Goal: Check status: Check status

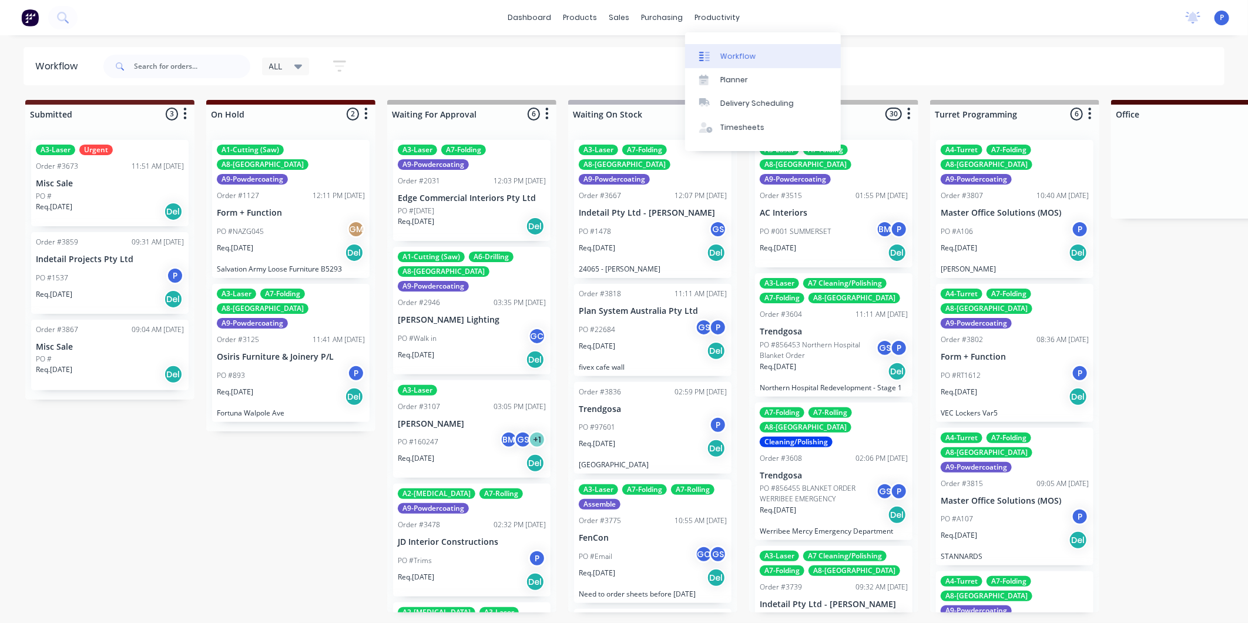
click at [724, 53] on div "Workflow" at bounding box center [737, 56] width 35 height 11
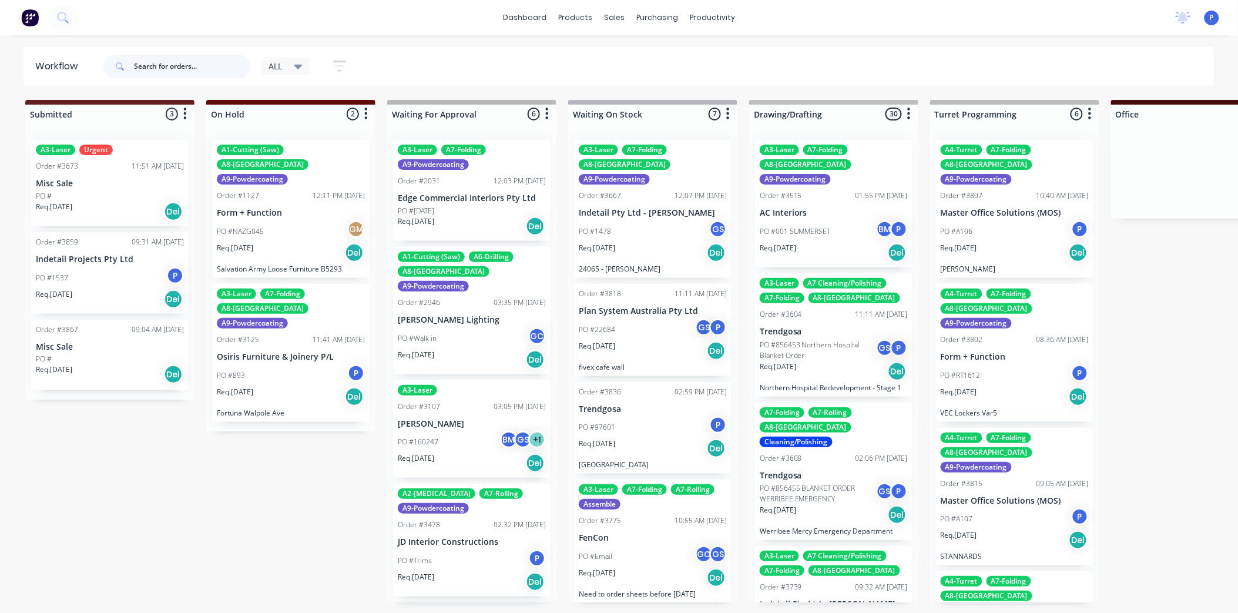
click at [198, 65] on input "text" at bounding box center [192, 66] width 116 height 23
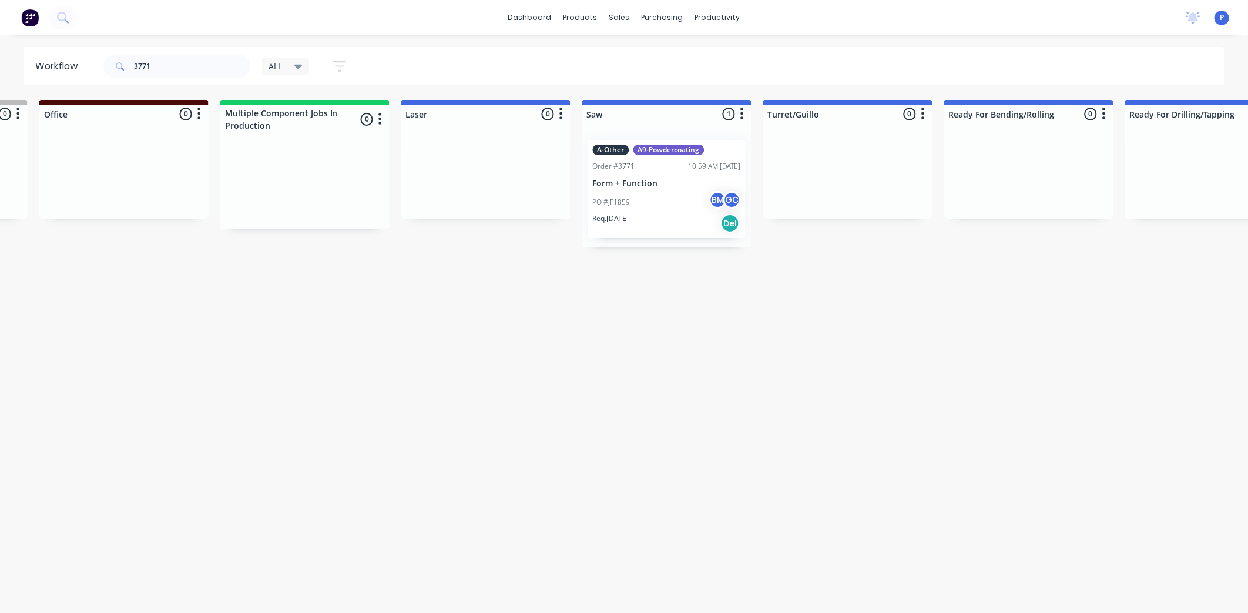
scroll to position [0, 1313]
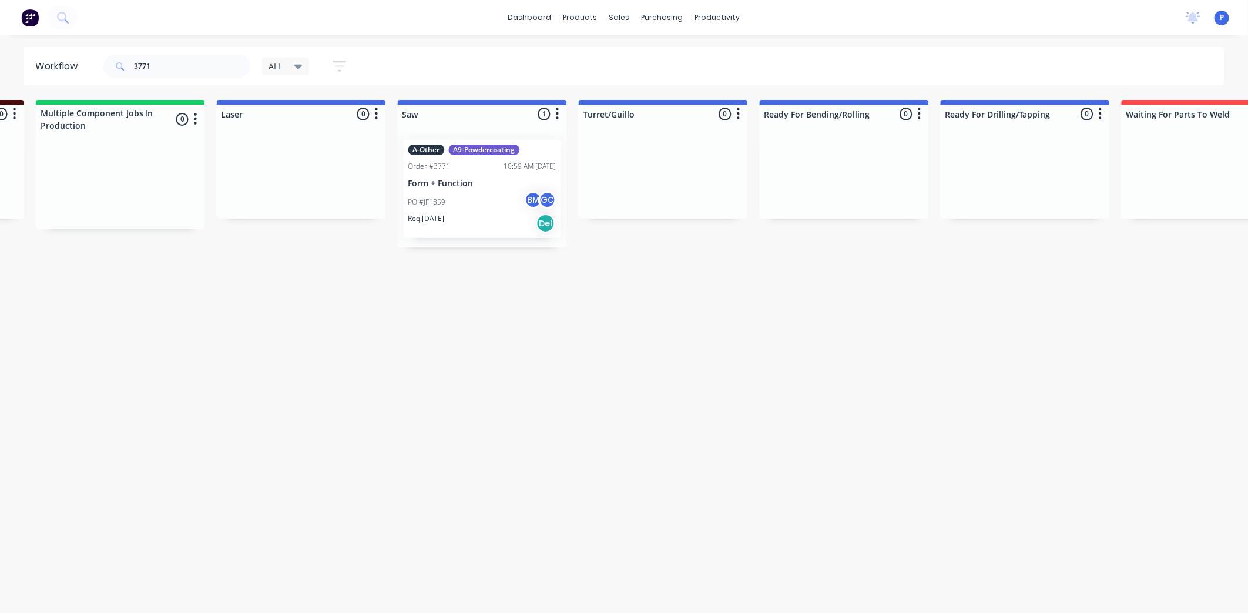
drag, startPoint x: 426, startPoint y: 277, endPoint x: 526, endPoint y: 286, distance: 99.7
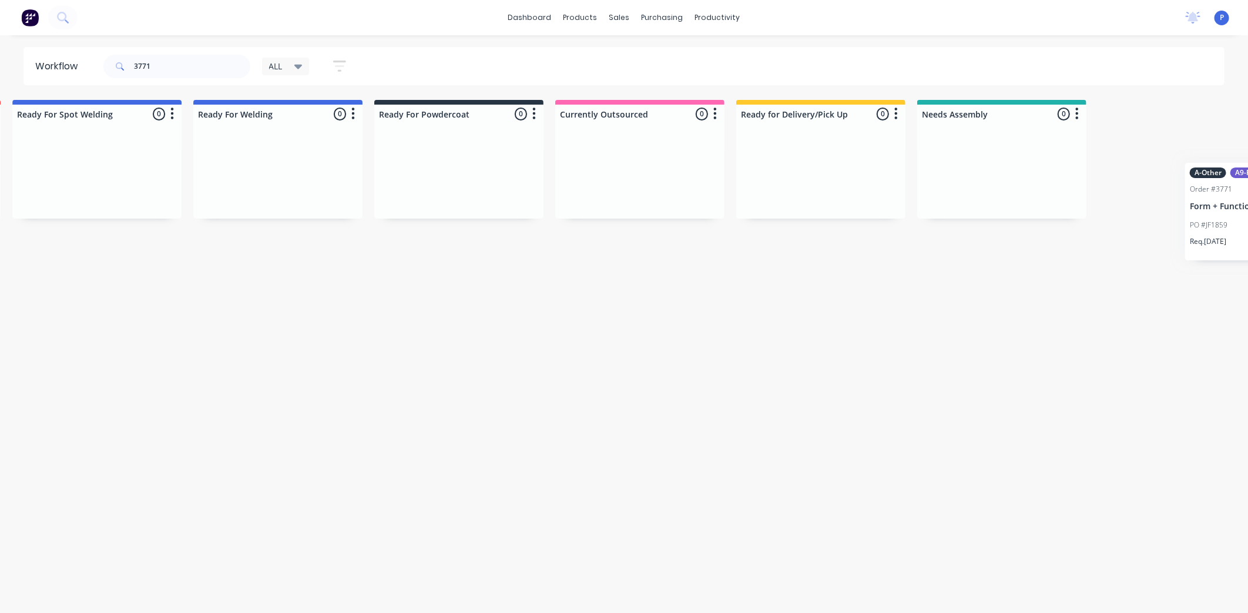
scroll to position [0, 2585]
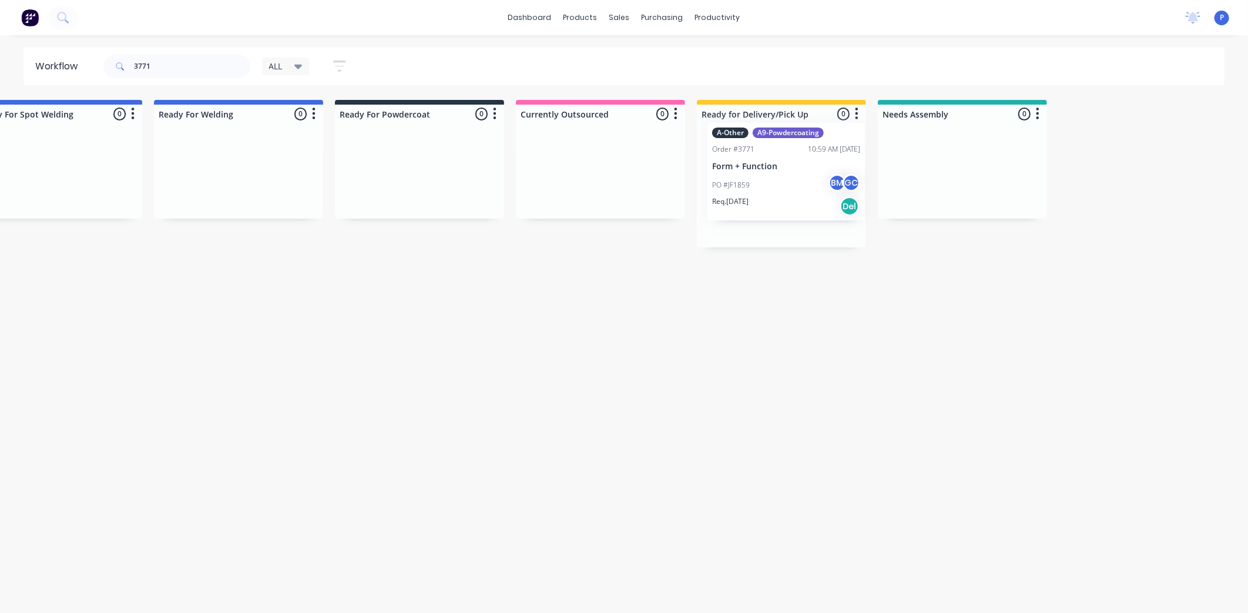
drag, startPoint x: 406, startPoint y: 184, endPoint x: 772, endPoint y: 167, distance: 365.7
click at [751, 182] on p "Form + Function" at bounding box center [781, 184] width 148 height 10
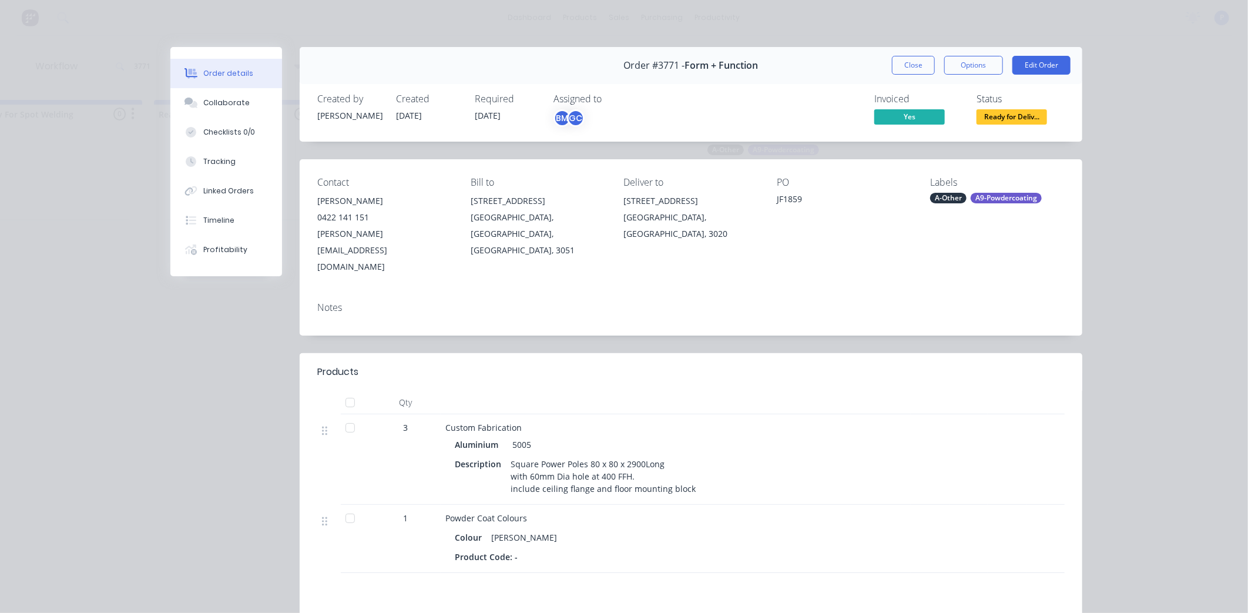
click at [345, 391] on div at bounding box center [349, 402] width 23 height 23
click at [219, 172] on button "Tracking" at bounding box center [226, 161] width 112 height 29
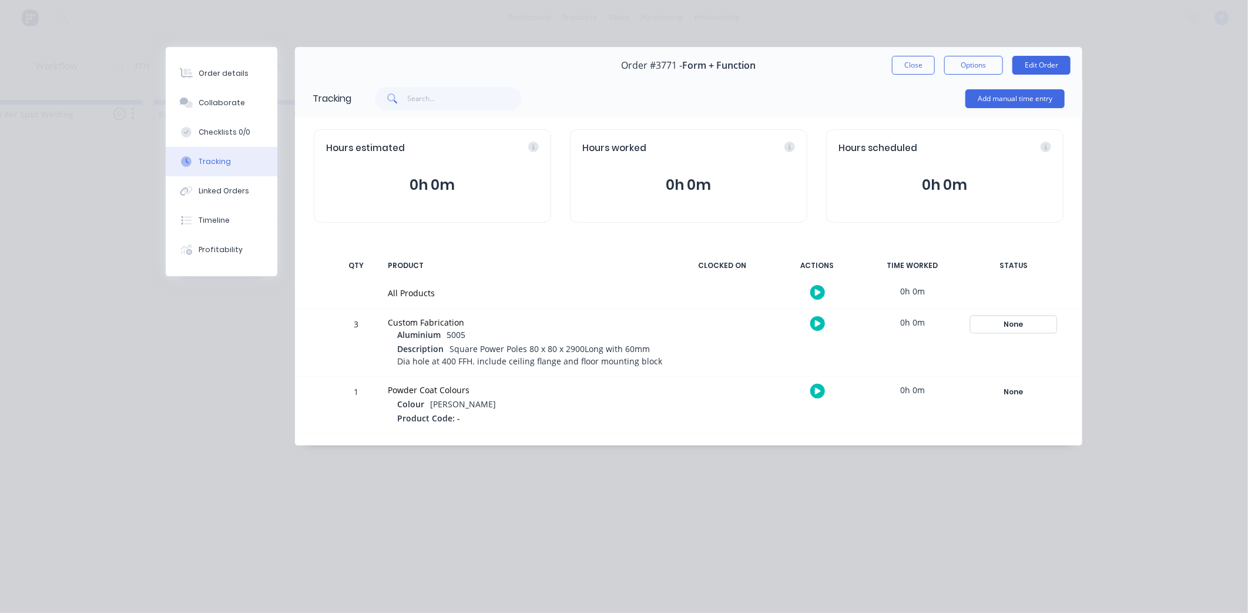
click at [1023, 323] on div "None" at bounding box center [1013, 324] width 85 height 15
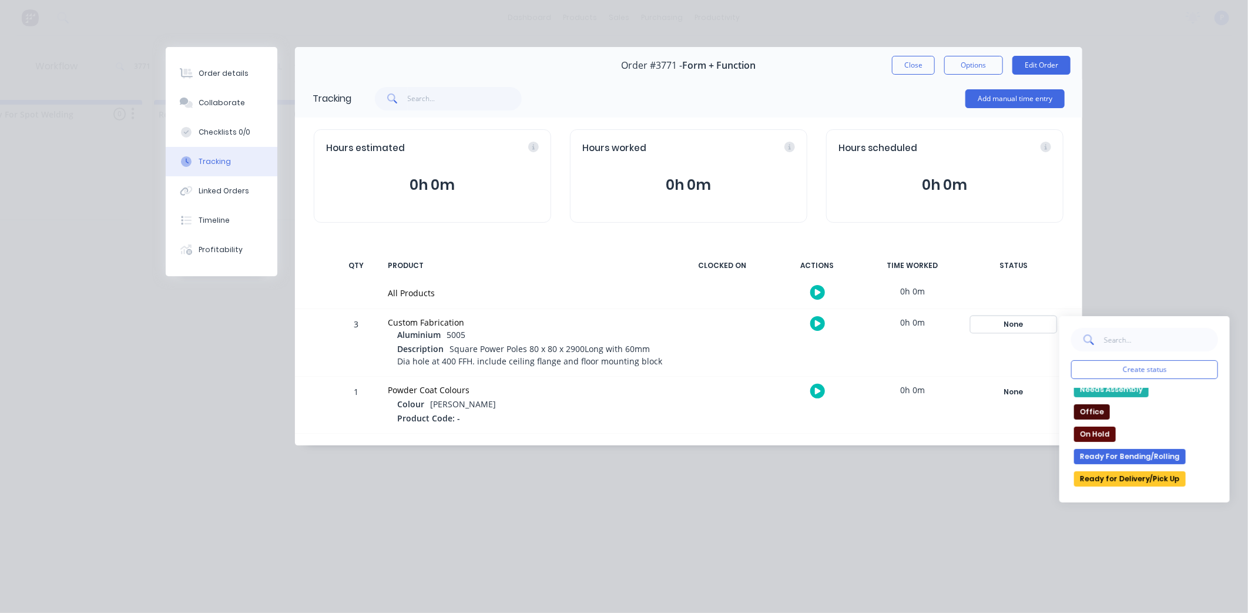
scroll to position [148, 0]
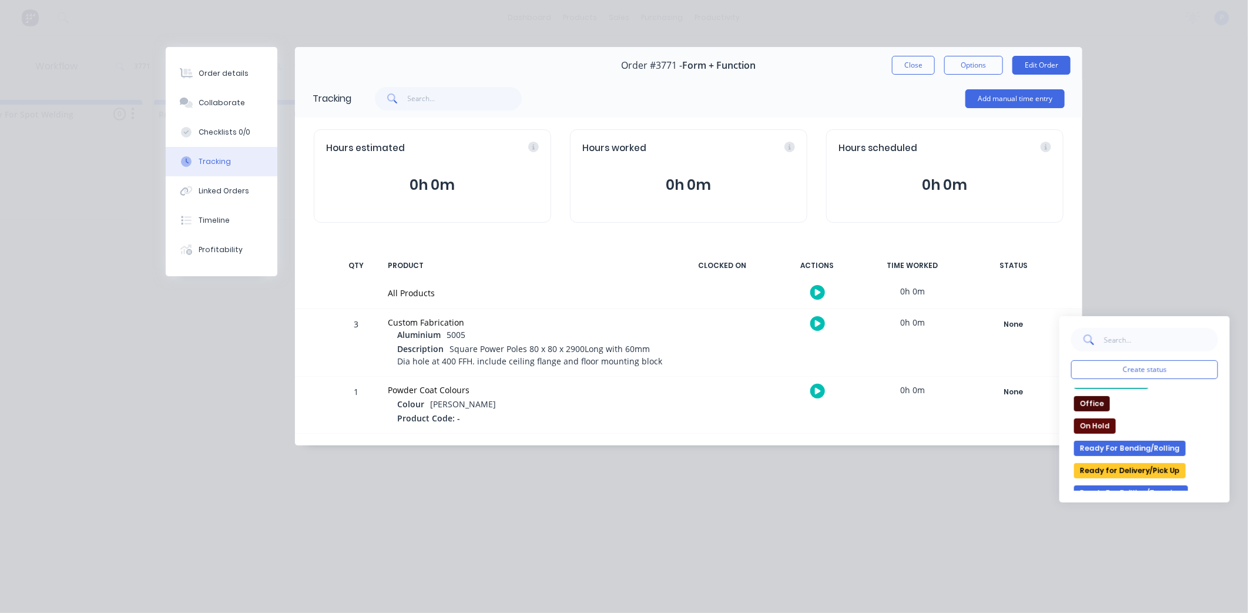
click at [1149, 467] on button "Ready for Delivery/Pick Up" at bounding box center [1130, 470] width 112 height 15
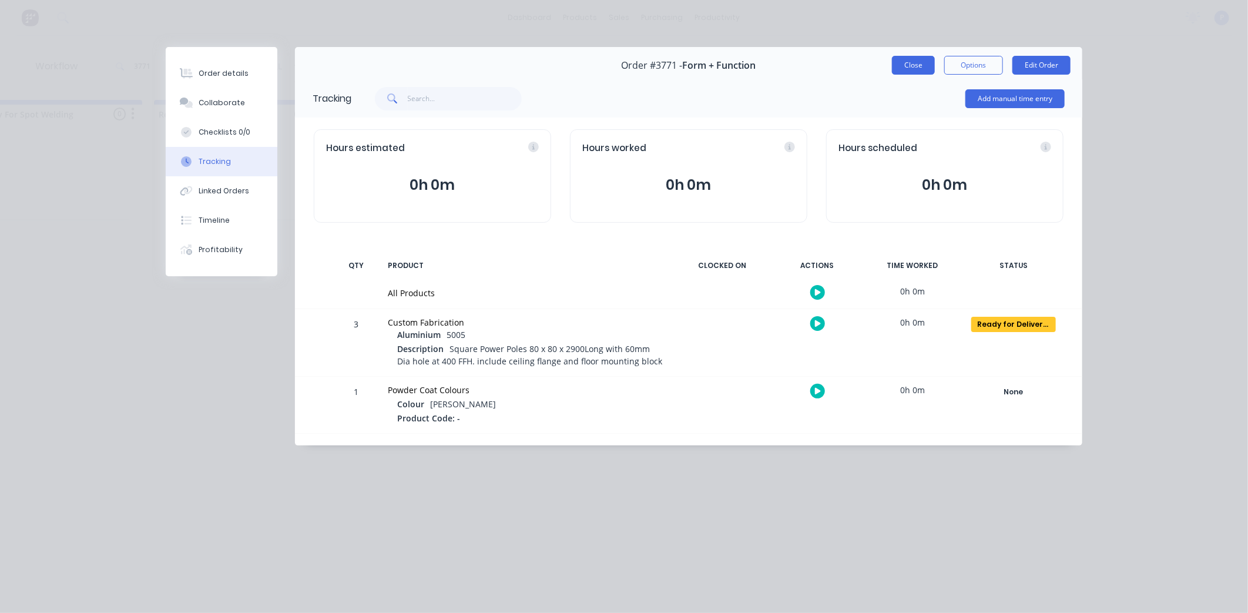
click at [915, 69] on button "Close" at bounding box center [913, 65] width 43 height 19
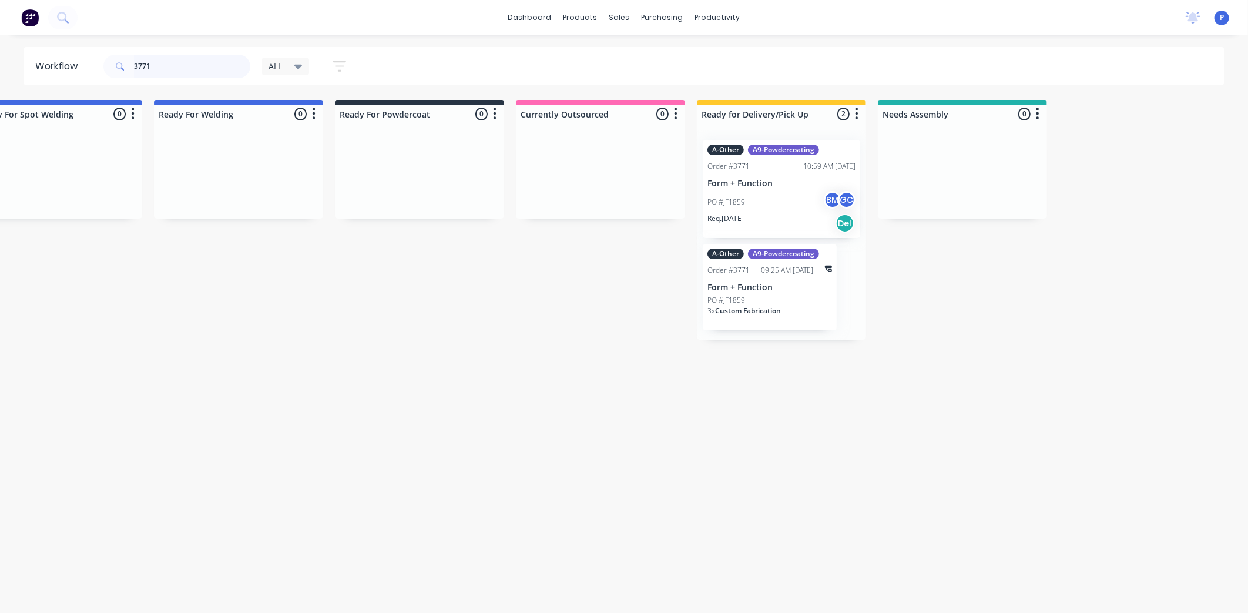
click at [189, 65] on input "3771" at bounding box center [192, 66] width 116 height 23
type input "3"
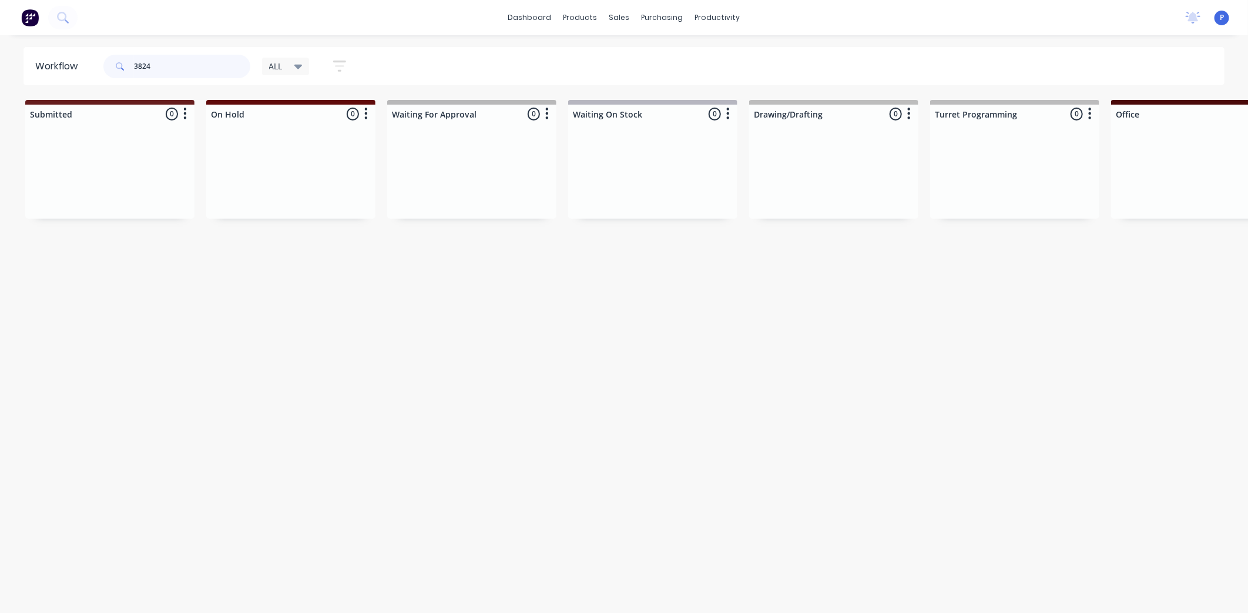
type input "3824"
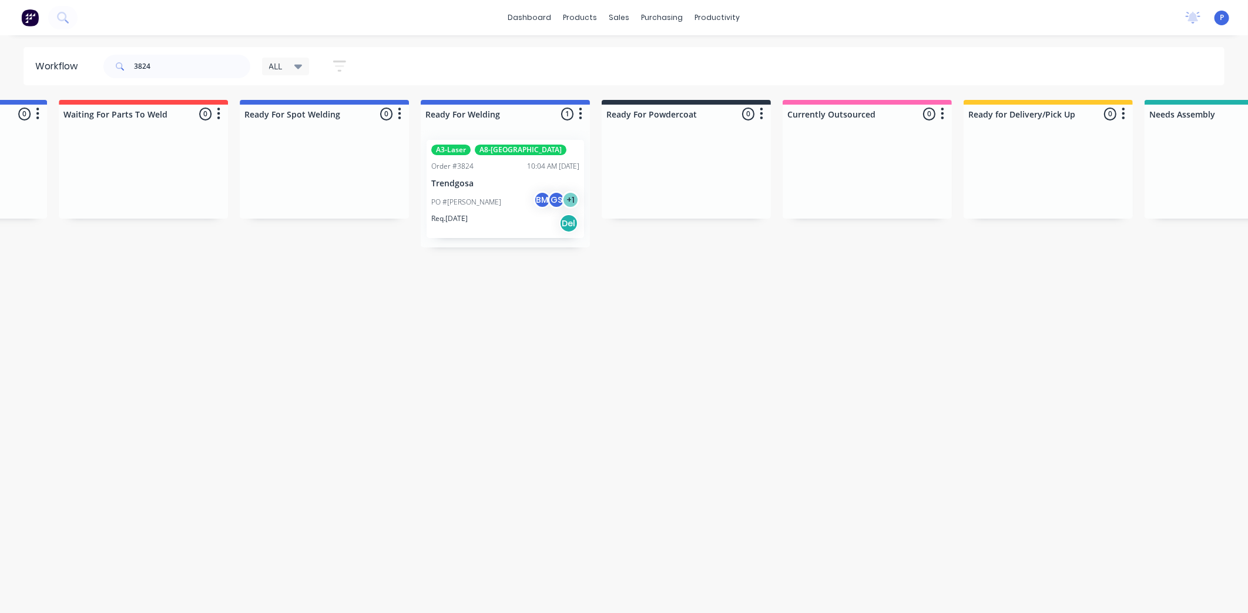
drag, startPoint x: 303, startPoint y: 313, endPoint x: 396, endPoint y: 331, distance: 95.0
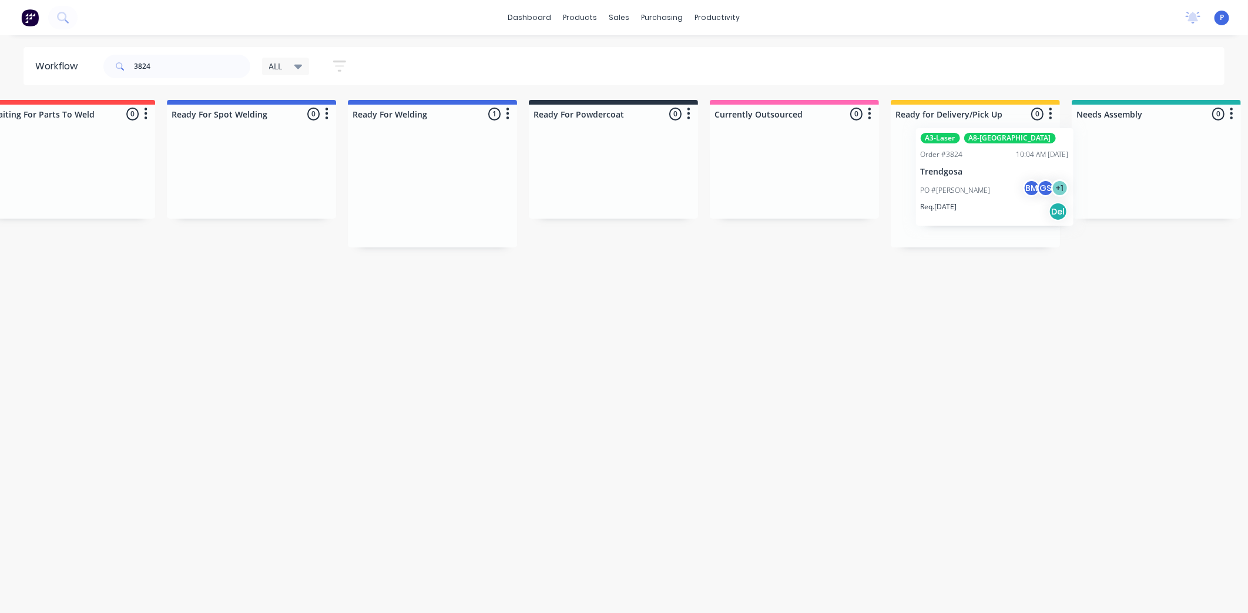
drag, startPoint x: 434, startPoint y: 181, endPoint x: 987, endPoint y: 169, distance: 554.1
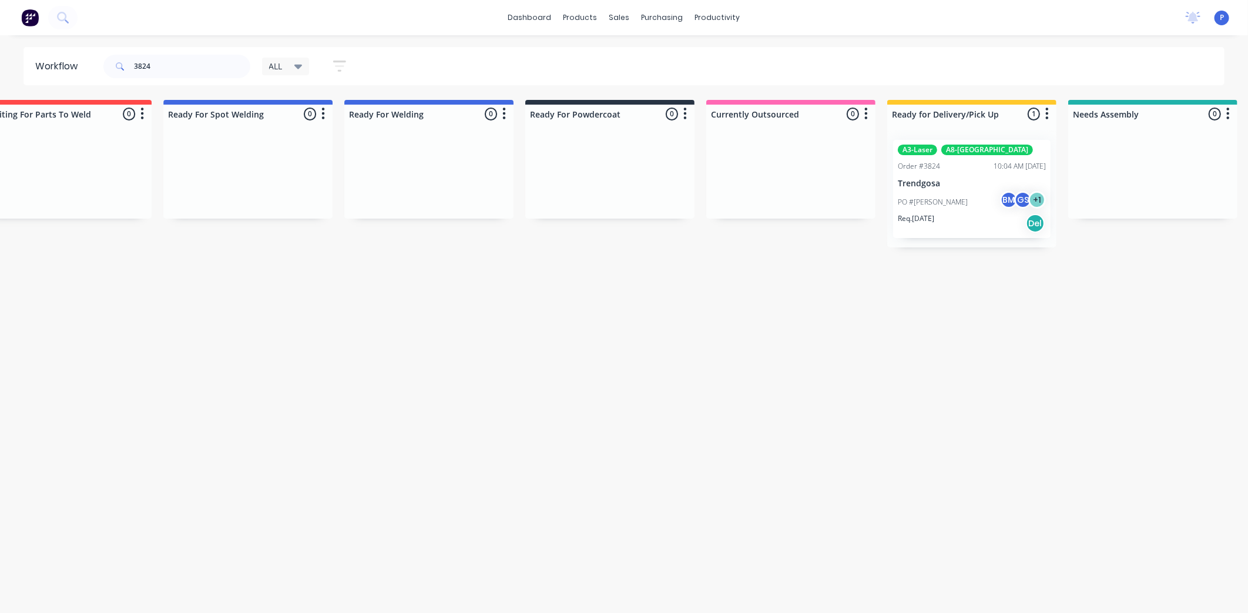
click at [960, 182] on p "Trendgosa" at bounding box center [972, 184] width 148 height 10
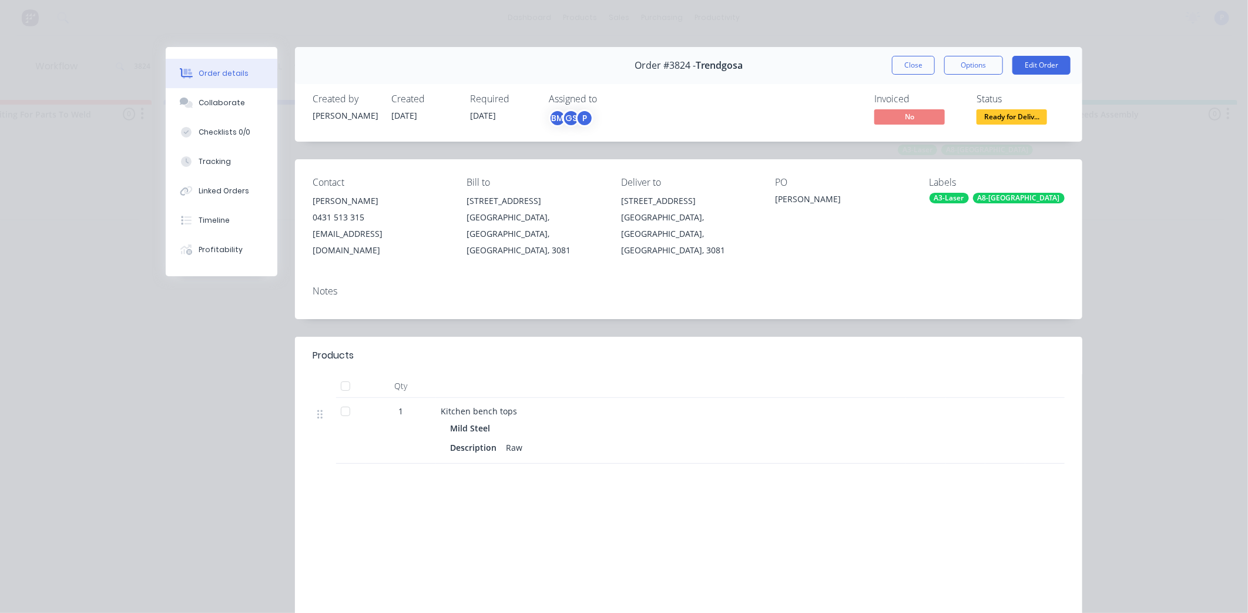
click at [338, 374] on div at bounding box center [345, 385] width 23 height 23
click at [244, 169] on button "Tracking" at bounding box center [222, 161] width 112 height 29
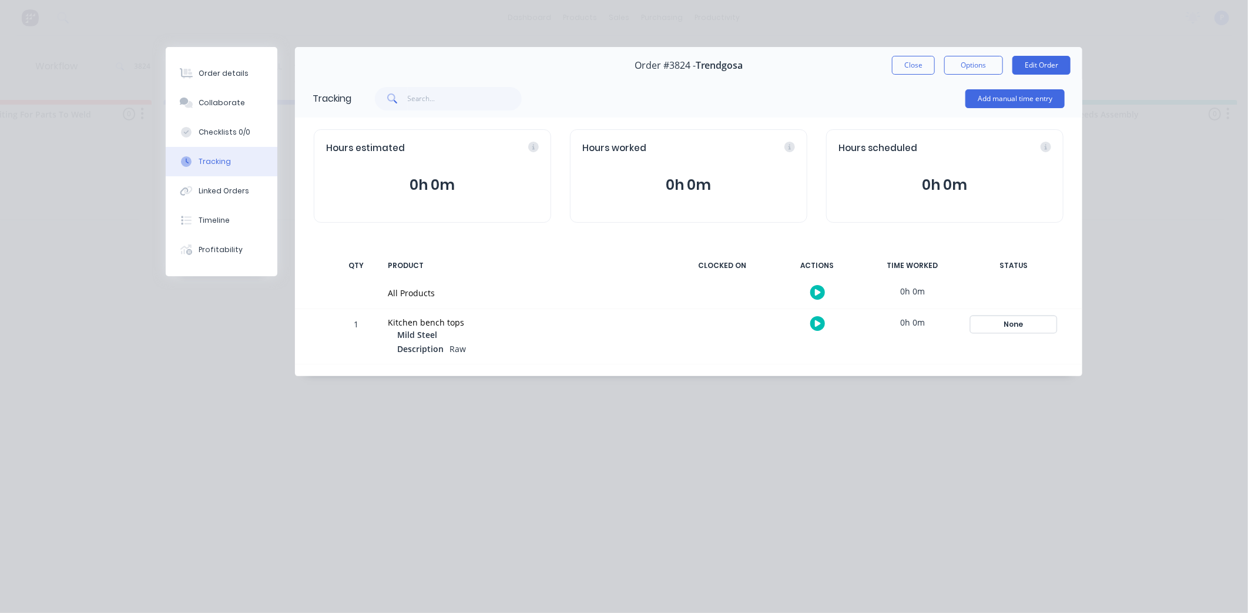
click at [1017, 327] on div "None" at bounding box center [1013, 324] width 85 height 15
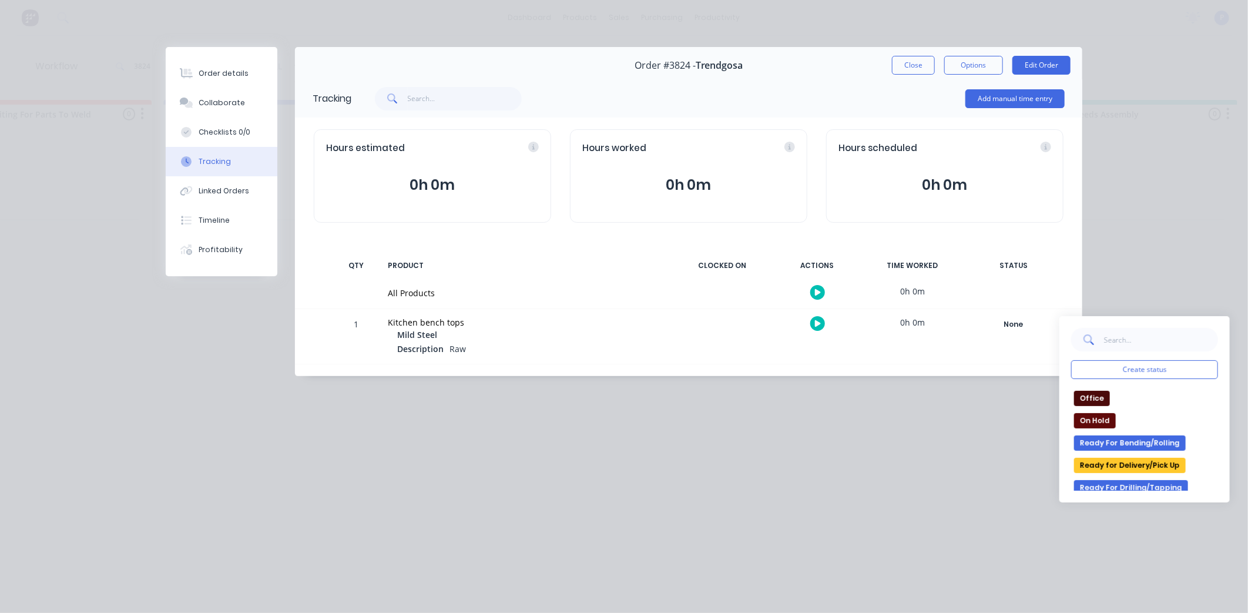
scroll to position [162, 0]
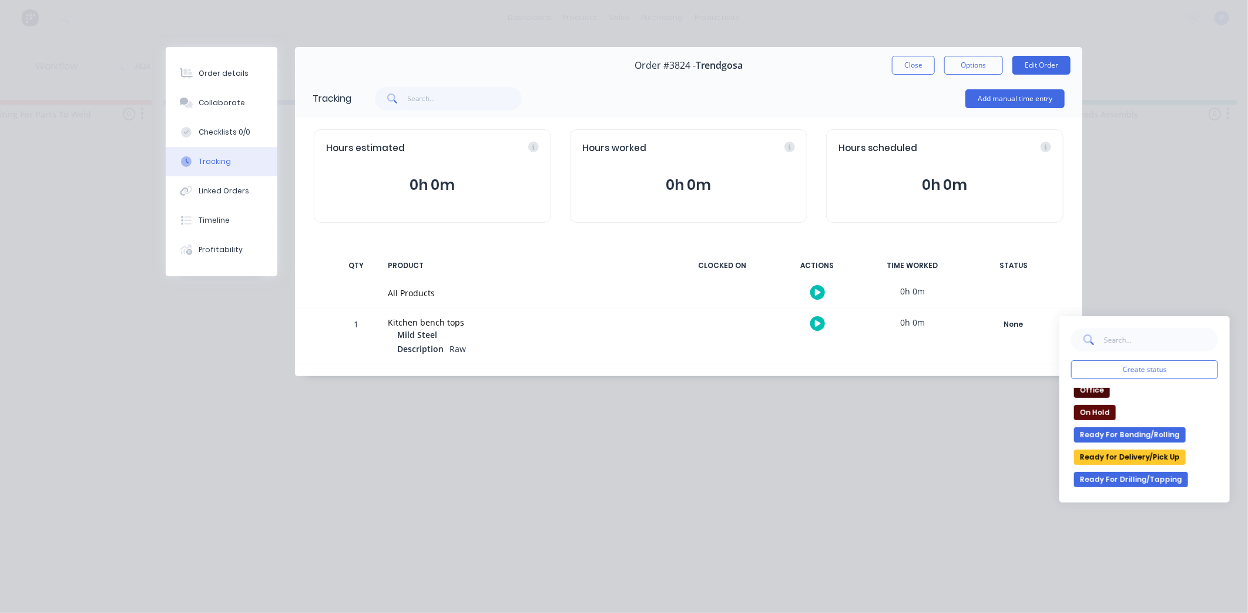
click at [1150, 456] on button "Ready for Delivery/Pick Up" at bounding box center [1130, 456] width 112 height 15
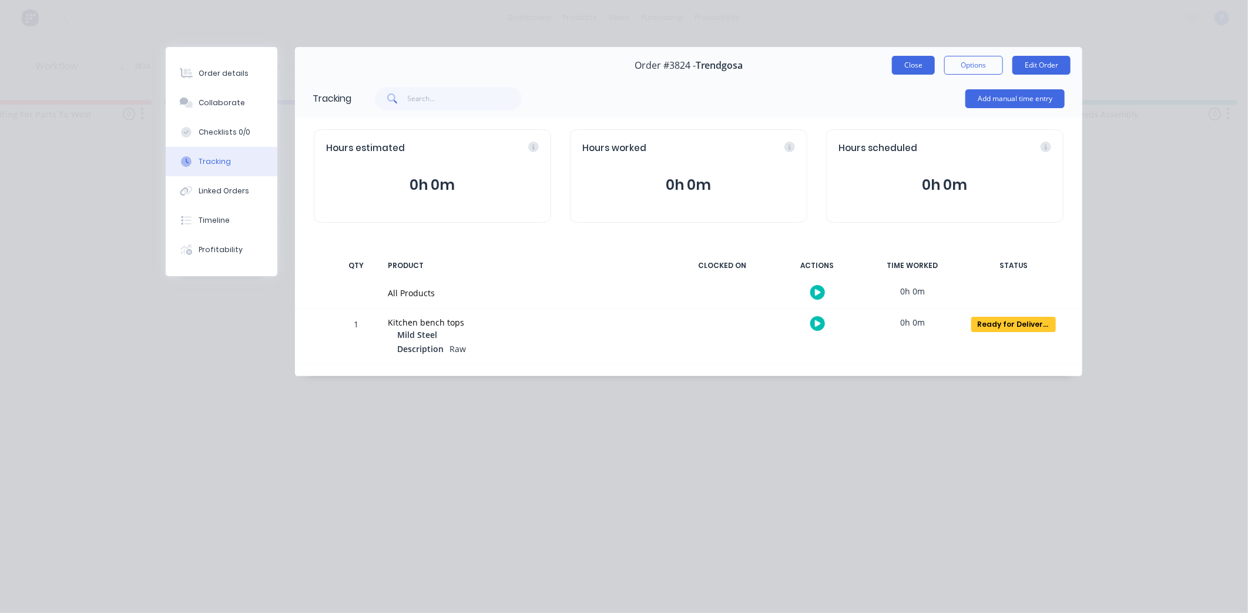
click at [898, 69] on button "Close" at bounding box center [913, 65] width 43 height 19
